Goal: Information Seeking & Learning: Learn about a topic

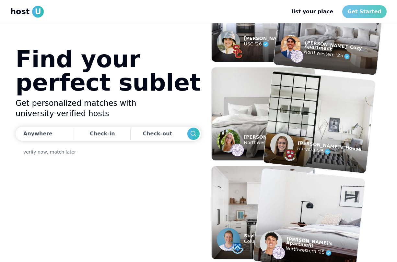
click at [378, 9] on link "Get Started" at bounding box center [364, 11] width 44 height 13
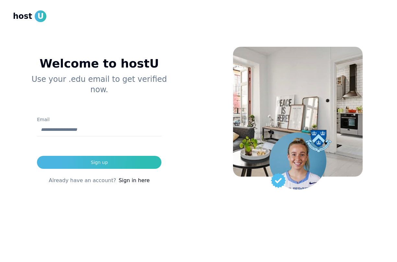
type input "**********"
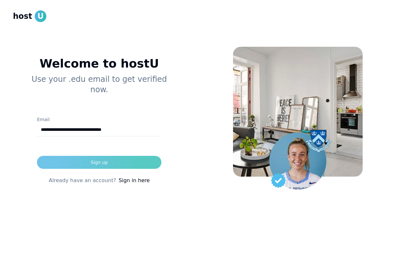
click at [122, 156] on button "Sign up" at bounding box center [99, 162] width 124 height 13
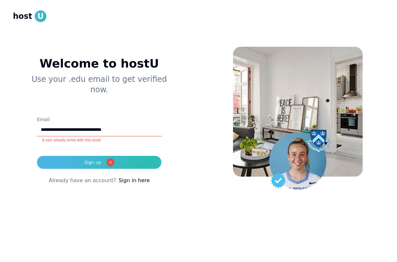
click at [131, 174] on div "**********" at bounding box center [99, 126] width 173 height 200
click at [134, 176] on link "Sign in here" at bounding box center [134, 180] width 31 height 8
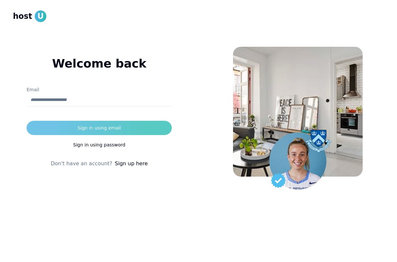
type input "**********"
click at [161, 132] on button "Sign in using email" at bounding box center [99, 128] width 145 height 14
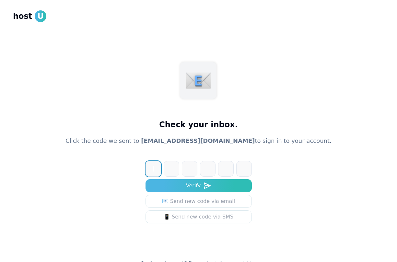
paste input "******"
type input "******"
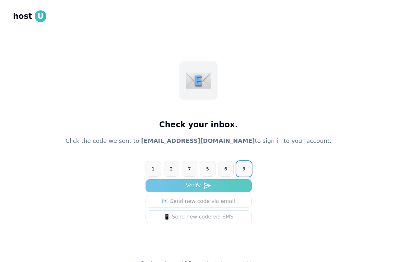
click at [205, 189] on button "Verify" at bounding box center [199, 185] width 106 height 13
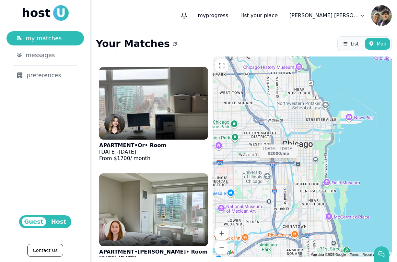
scroll to position [413, 0]
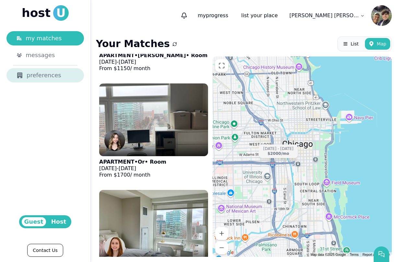
click at [62, 77] on div "preferences" at bounding box center [45, 75] width 57 height 9
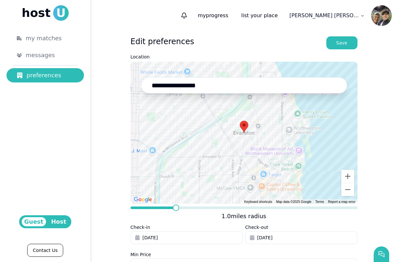
click at [338, 20] on html "**********" at bounding box center [198, 131] width 397 height 262
click at [51, 43] on html "**********" at bounding box center [198, 131] width 397 height 262
click at [53, 39] on span "my matches" at bounding box center [44, 38] width 36 height 9
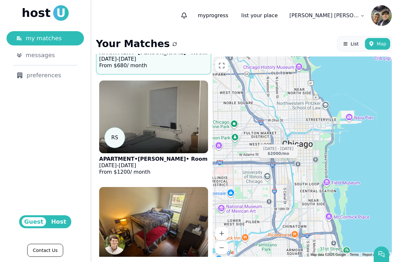
scroll to position [99, 0]
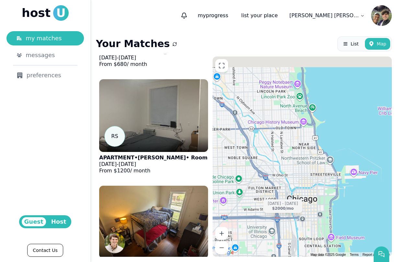
drag, startPoint x: 281, startPoint y: 105, endPoint x: 293, endPoint y: 199, distance: 94.8
click at [293, 199] on div "[DATE] - [DATE] $2000 /mo" at bounding box center [302, 156] width 179 height 200
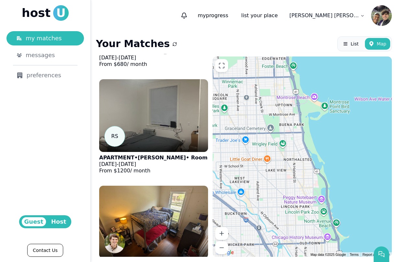
drag, startPoint x: 289, startPoint y: 109, endPoint x: 303, endPoint y: 183, distance: 75.9
click at [303, 183] on div "[DATE] - [DATE] $2000 /mo" at bounding box center [302, 156] width 179 height 200
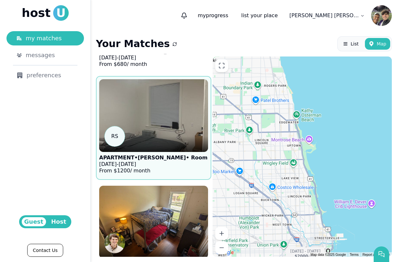
click at [126, 111] on img at bounding box center [154, 116] width 120 height 80
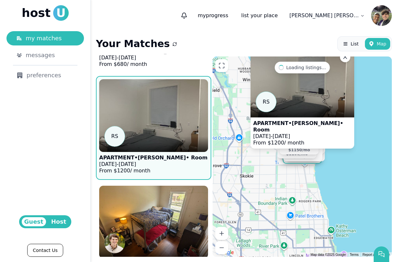
click at [372, 98] on div "R S APARTMENT • [PERSON_NAME] • Room [DATE] - [DATE] From $ 1200 / month [DATE]…" at bounding box center [302, 156] width 179 height 200
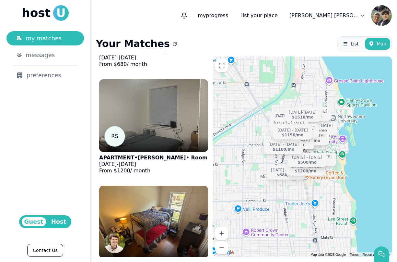
drag, startPoint x: 315, startPoint y: 112, endPoint x: 332, endPoint y: 119, distance: 18.7
click at [332, 119] on div "[DATE] - [DATE] $680 /[DATE] - [DATE] $1200 /[DATE] - [DATE] $757 /[DATE] - [DA…" at bounding box center [302, 156] width 179 height 200
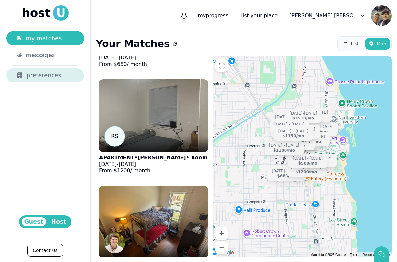
click at [60, 75] on div "preferences" at bounding box center [45, 75] width 57 height 9
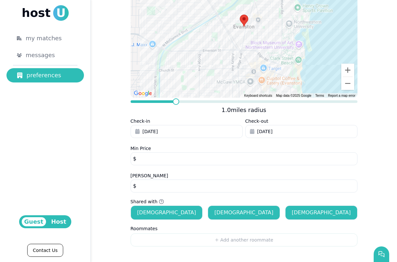
scroll to position [106, 0]
click at [70, 38] on div "my matches" at bounding box center [50, 38] width 48 height 9
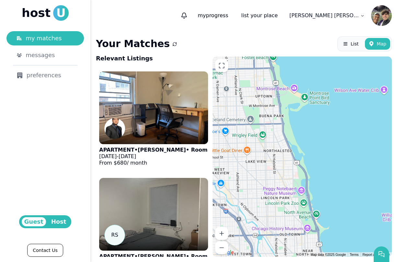
drag, startPoint x: 266, startPoint y: 95, endPoint x: 277, endPoint y: 271, distance: 176.7
click at [277, 261] on html "host U my matches messages preferences Guest Host Contact Us my progress list y…" at bounding box center [198, 131] width 397 height 262
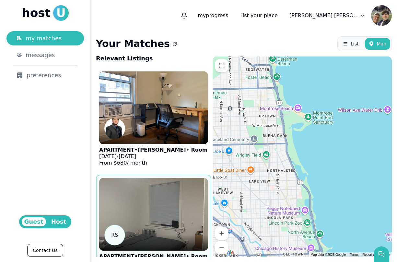
click at [180, 236] on div at bounding box center [153, 243] width 109 height 16
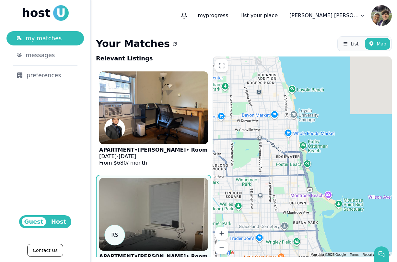
scroll to position [8, 0]
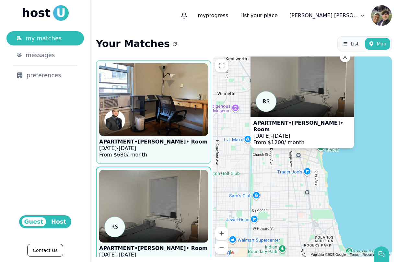
click at [168, 147] on p "[DATE] - [DATE]" at bounding box center [153, 148] width 108 height 6
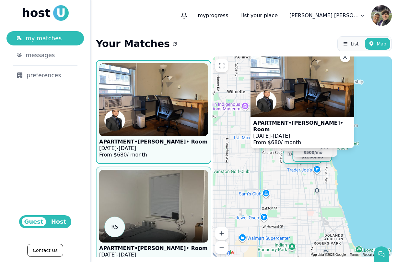
click at [176, 199] on img at bounding box center [154, 206] width 120 height 80
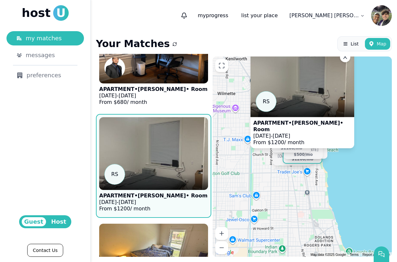
scroll to position [117, 0]
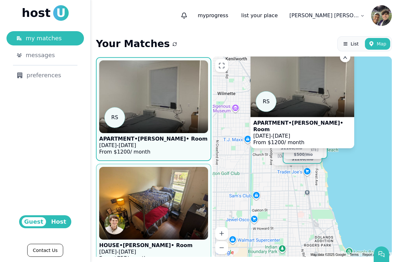
click at [174, 204] on img at bounding box center [154, 203] width 120 height 80
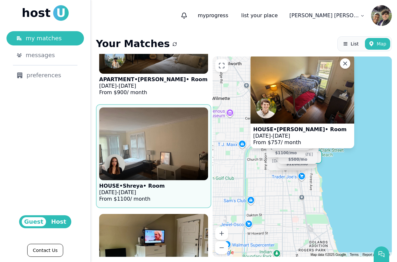
scroll to position [709, 0]
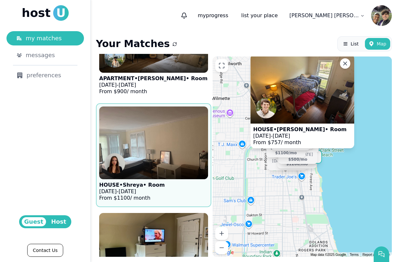
click at [178, 198] on figure "HOUSE • [GEOGRAPHIC_DATA] • Room [DATE] - [DATE] From $ 1100 / month" at bounding box center [153, 154] width 109 height 97
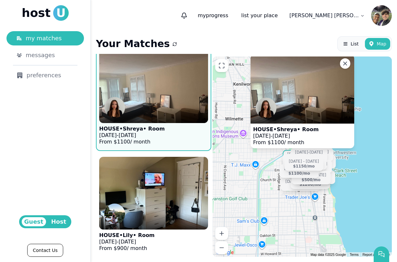
scroll to position [777, 0]
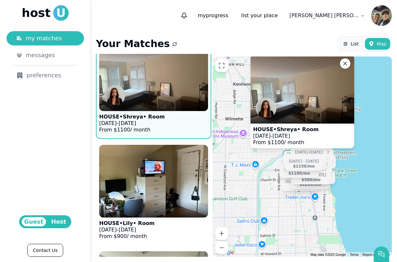
click at [178, 198] on img at bounding box center [153, 181] width 109 height 73
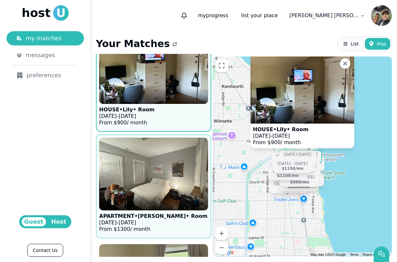
click at [178, 198] on div at bounding box center [153, 202] width 109 height 16
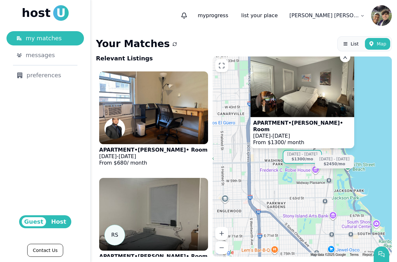
scroll to position [0, 0]
click at [135, 59] on h2 "Relevant Listings" at bounding box center [124, 58] width 57 height 9
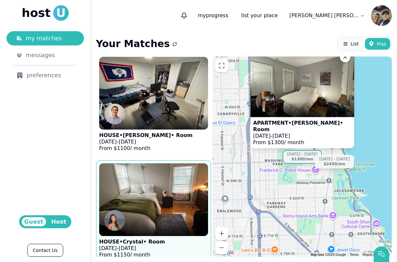
scroll to position [1929, 0]
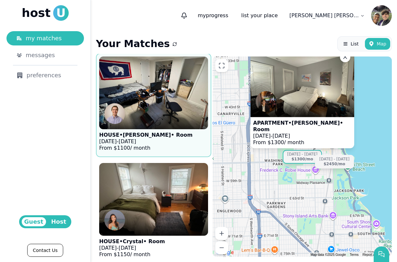
click at [191, 122] on div at bounding box center [153, 121] width 109 height 16
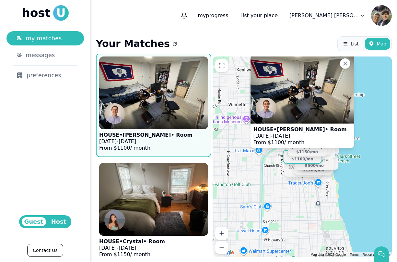
click at [314, 132] on p "HOUSE • [PERSON_NAME] • Room" at bounding box center [299, 129] width 93 height 6
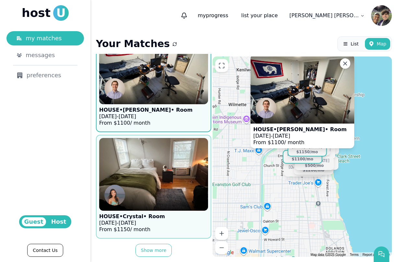
scroll to position [1954, 0]
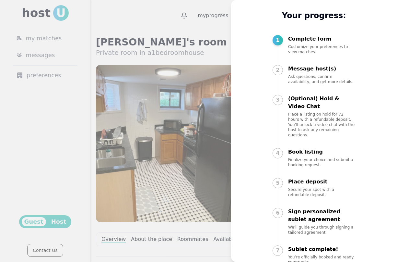
click at [198, 150] on div at bounding box center [198, 131] width 397 height 262
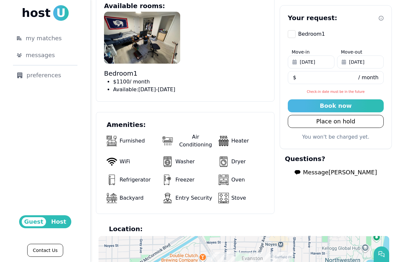
scroll to position [387, 0]
